Goal: Register for event/course

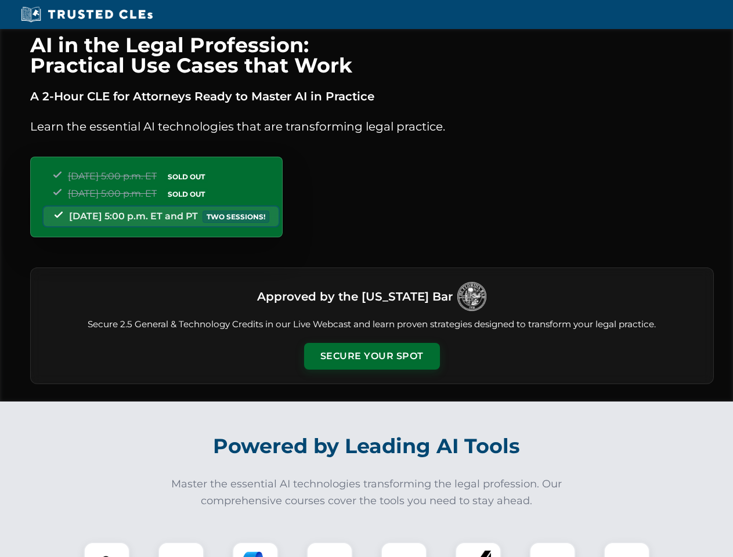
click at [371, 356] on button "Secure Your Spot" at bounding box center [372, 356] width 136 height 27
click at [107, 550] on img at bounding box center [107, 565] width 34 height 34
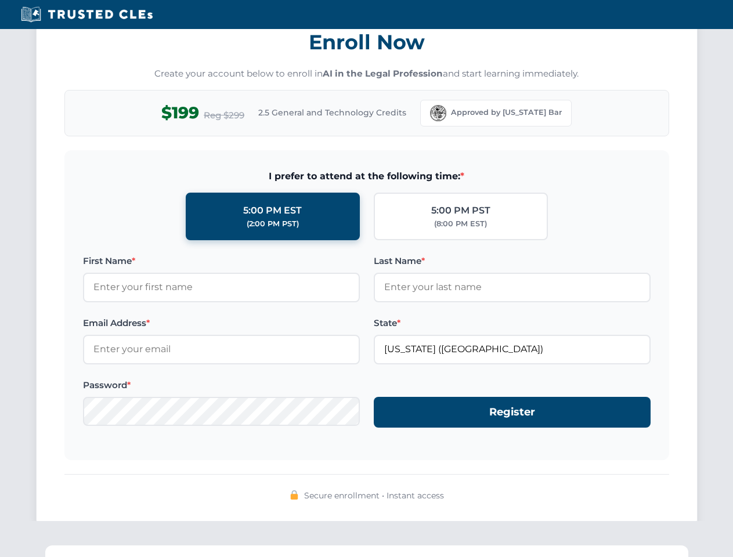
scroll to position [1139, 0]
